Goal: Transaction & Acquisition: Purchase product/service

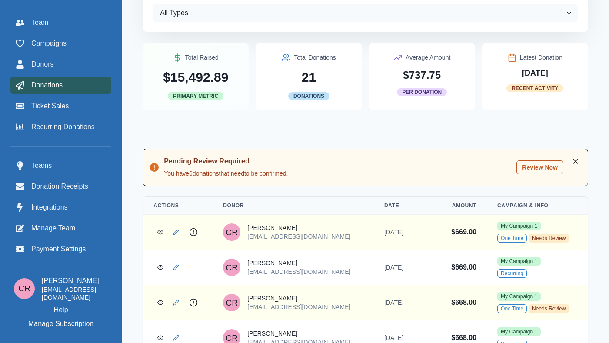
scroll to position [28, 0]
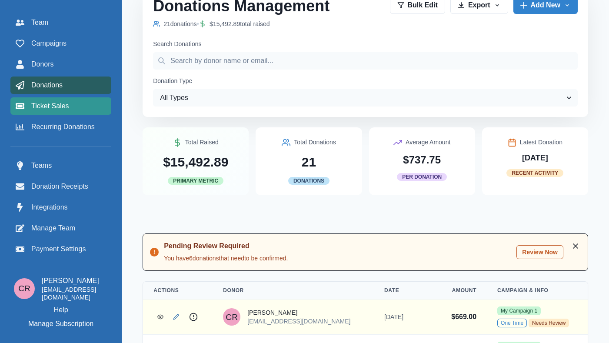
click at [80, 105] on div "Ticket Sales" at bounding box center [61, 106] width 90 height 10
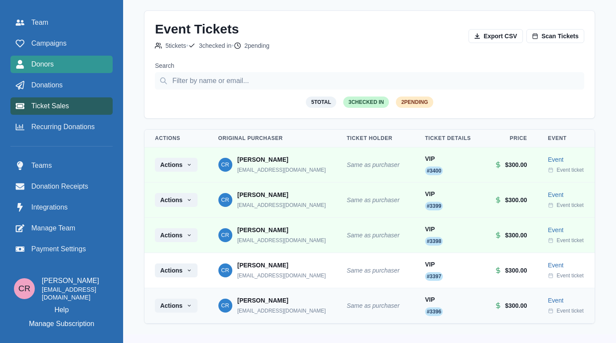
click at [80, 57] on link "Donors" at bounding box center [61, 64] width 102 height 17
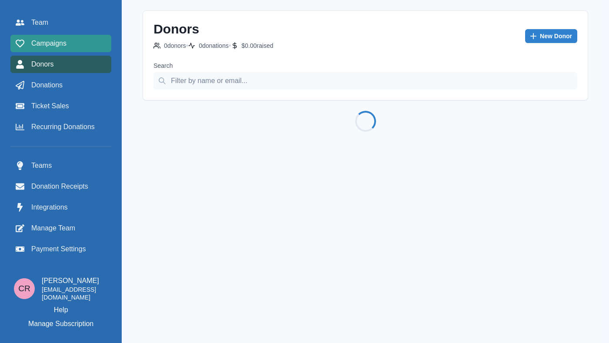
click at [82, 50] on link "Campaigns" at bounding box center [60, 43] width 101 height 17
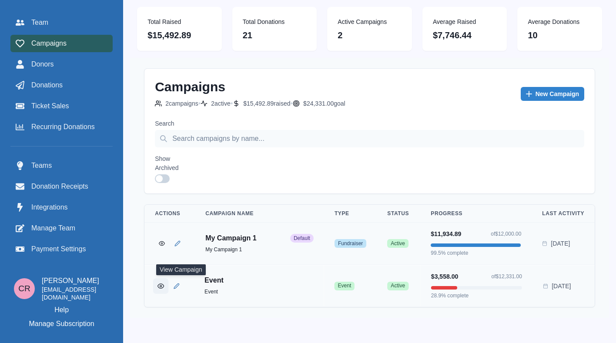
click at [164, 282] on icon "View Campaign" at bounding box center [160, 285] width 7 height 7
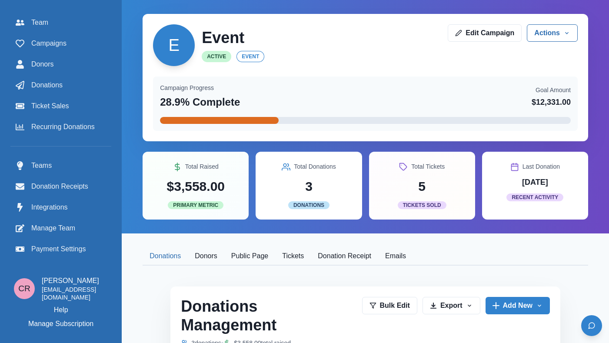
scroll to position [153, 0]
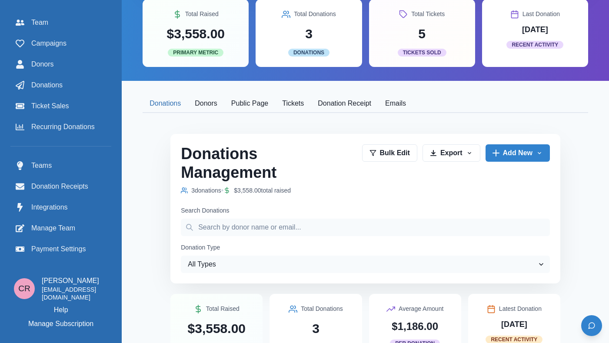
click at [275, 111] on button "Public Page" at bounding box center [249, 104] width 51 height 18
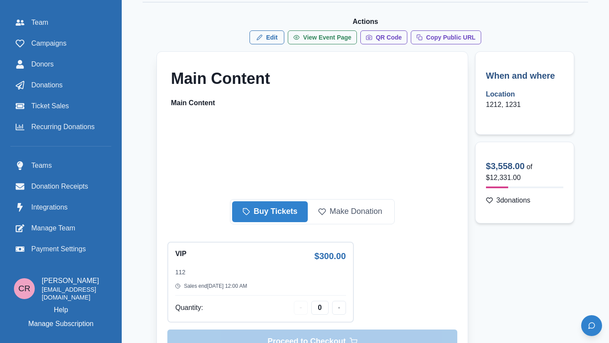
scroll to position [276, 0]
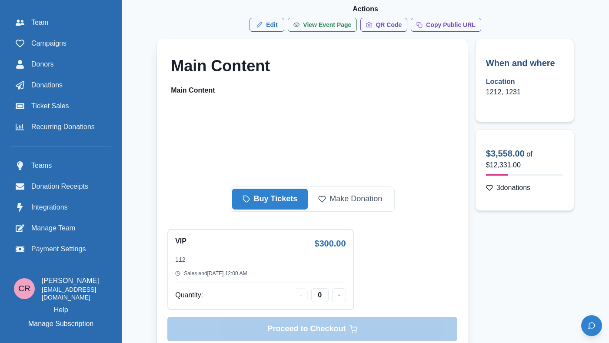
click at [289, 202] on button "Buy Tickets" at bounding box center [270, 199] width 76 height 21
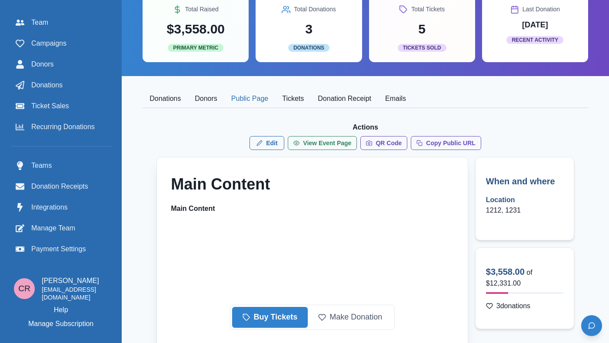
scroll to position [127, 0]
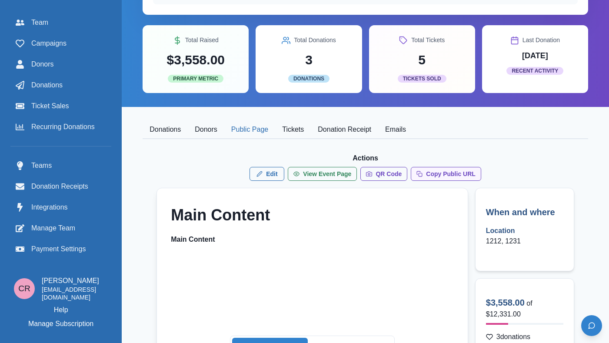
click at [434, 177] on button "Copy Public URL" at bounding box center [446, 174] width 70 height 14
click at [77, 92] on link "Donations" at bounding box center [60, 85] width 101 height 17
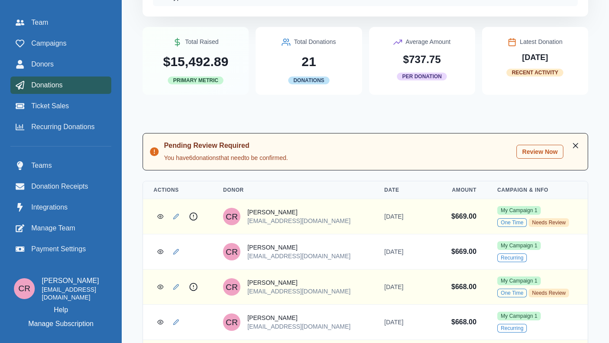
scroll to position [164, 0]
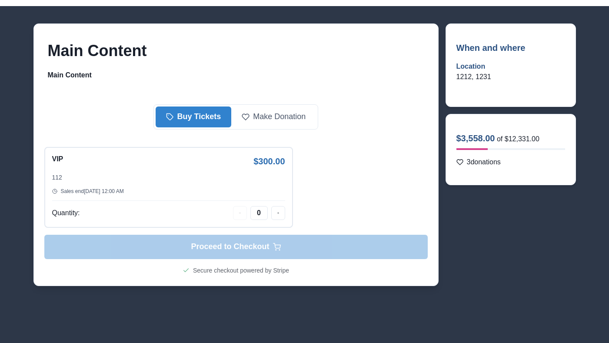
scroll to position [40, 0]
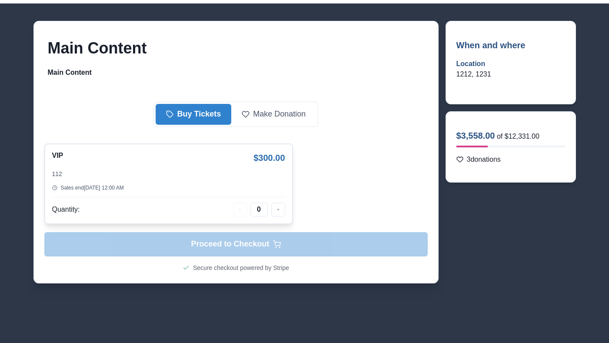
click at [277, 219] on div "VIP $ 300.00 112 Sales end [DATE] 12:00 AM Quantity: 0" at bounding box center [168, 184] width 249 height 81
click at [278, 207] on icon "button" at bounding box center [278, 210] width 3 height 6
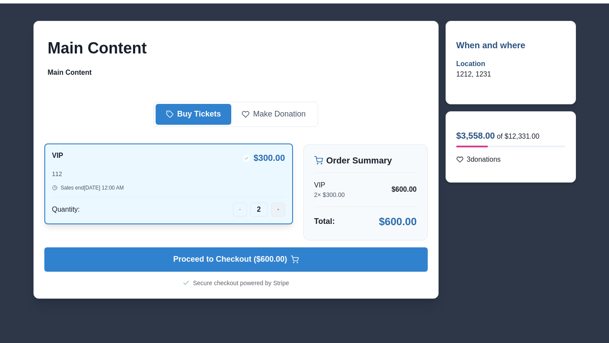
click at [278, 207] on icon "button" at bounding box center [278, 210] width 3 height 6
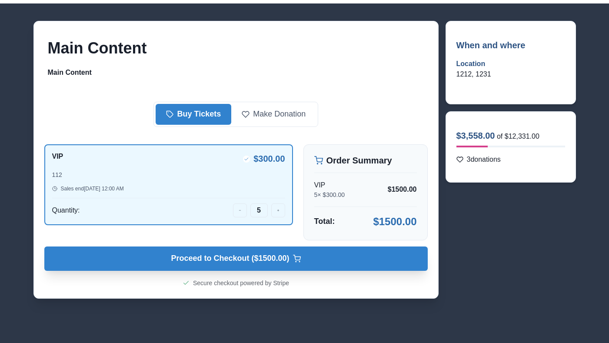
click at [305, 264] on button "Proceed to Checkout ($ 1500.00 ) Checkout $ 1500.00" at bounding box center [236, 259] width 384 height 24
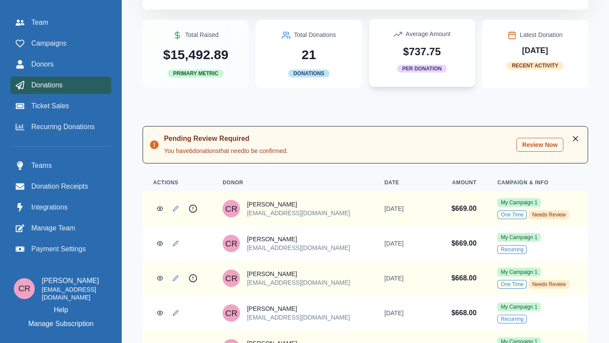
scroll to position [181, 0]
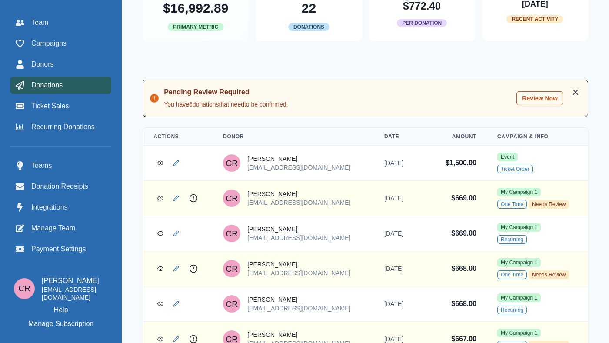
scroll to position [193, 0]
